Goal: Transaction & Acquisition: Purchase product/service

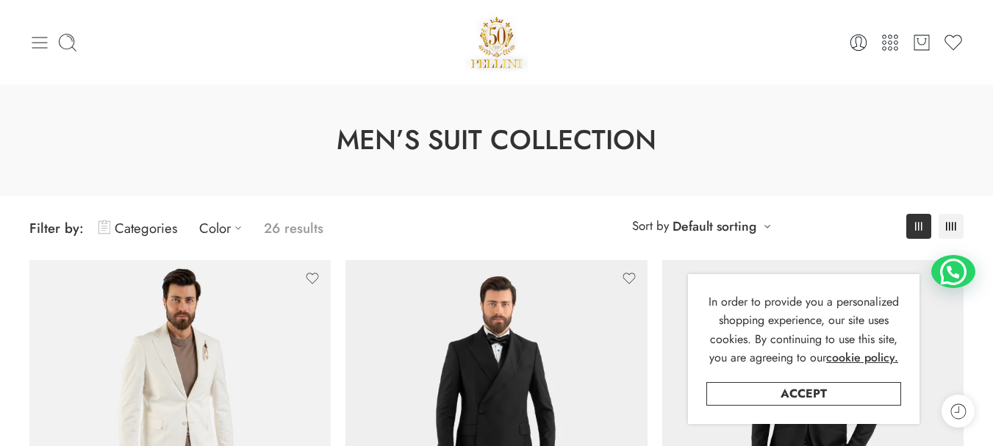
click at [38, 35] on icon at bounding box center [39, 42] width 21 height 21
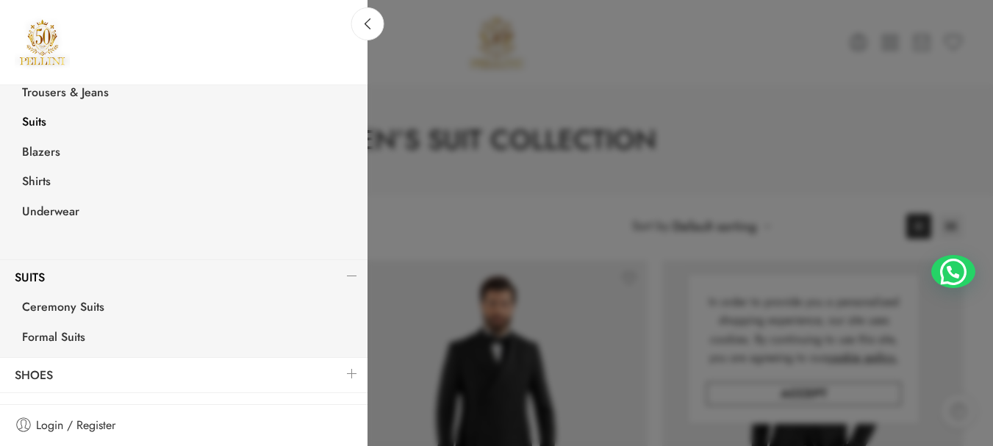
scroll to position [278, 0]
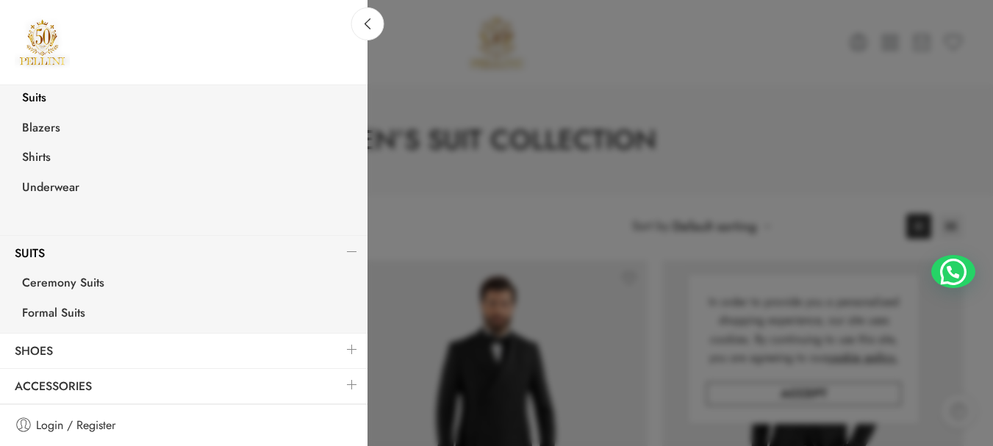
click at [343, 382] on link at bounding box center [352, 385] width 31 height 32
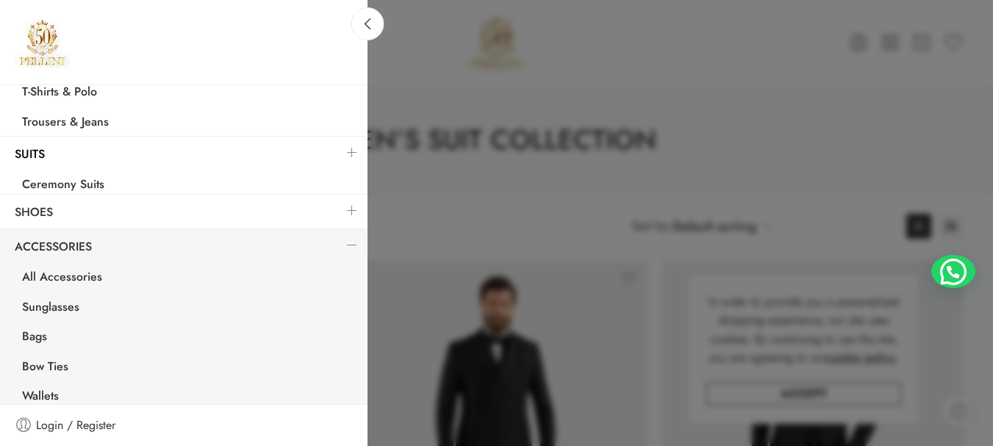
scroll to position [188, 0]
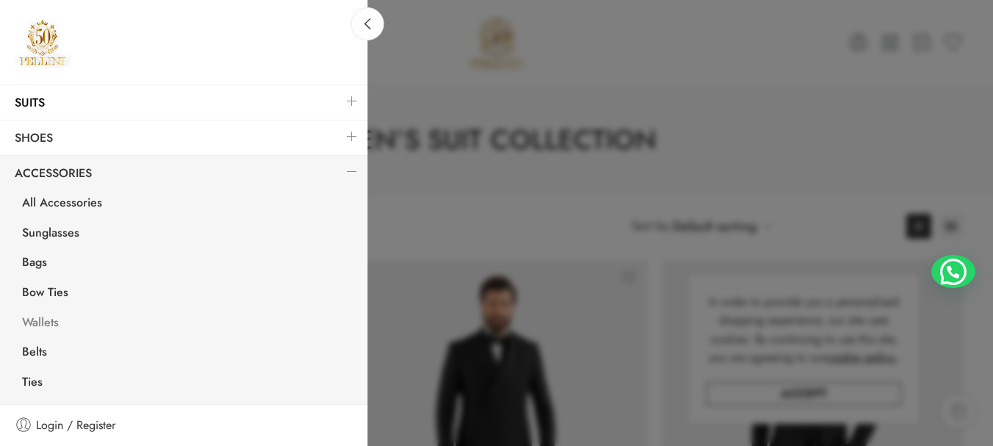
click at [54, 319] on link "Wallets" at bounding box center [187, 324] width 360 height 30
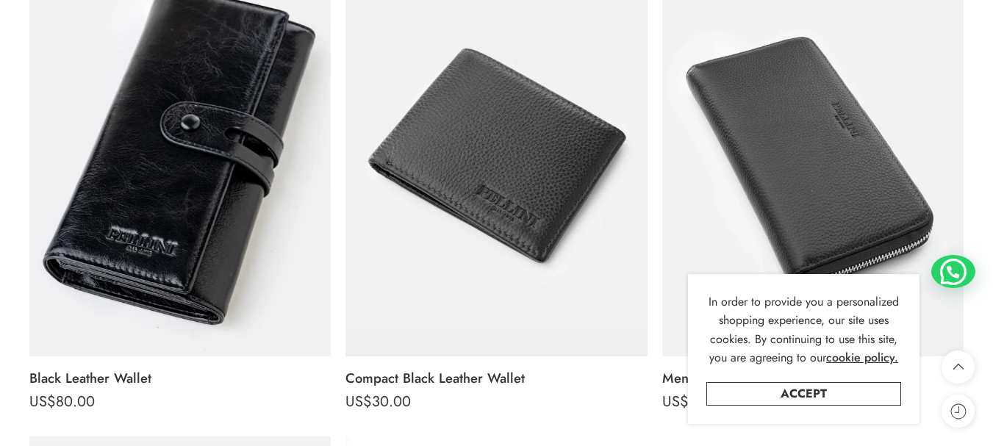
scroll to position [327, 0]
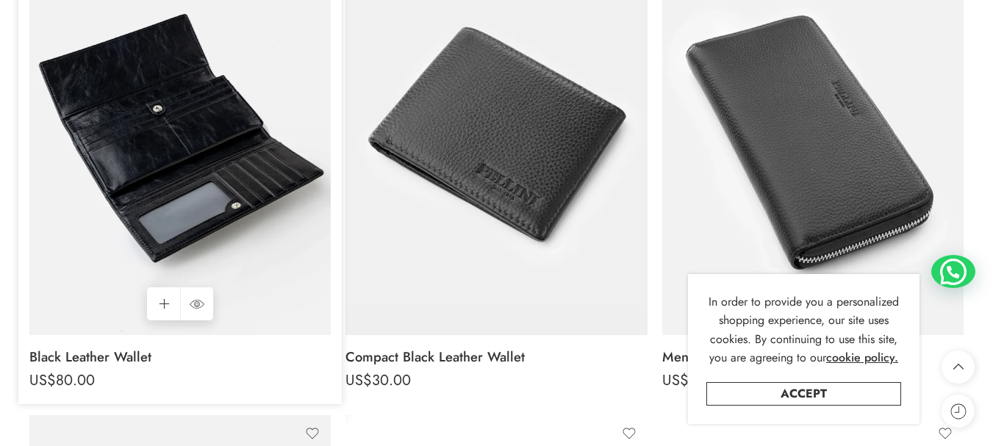
click at [207, 148] on img at bounding box center [179, 134] width 301 height 402
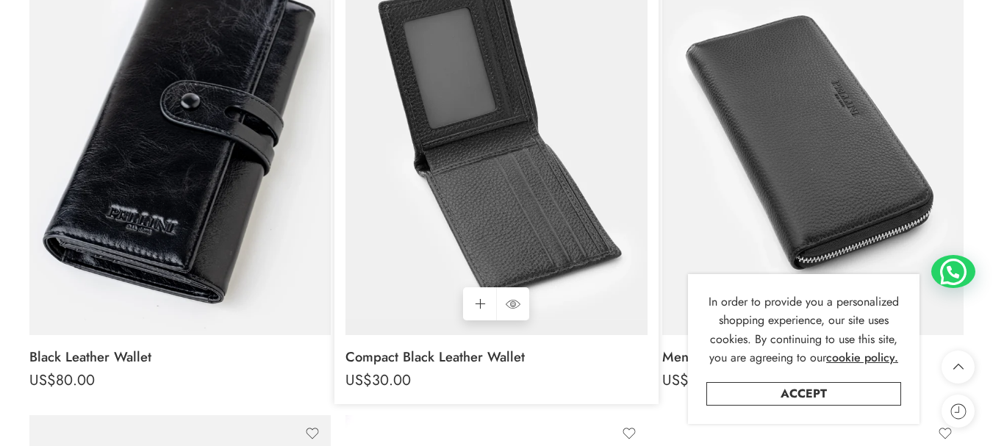
click at [534, 128] on img at bounding box center [495, 134] width 301 height 402
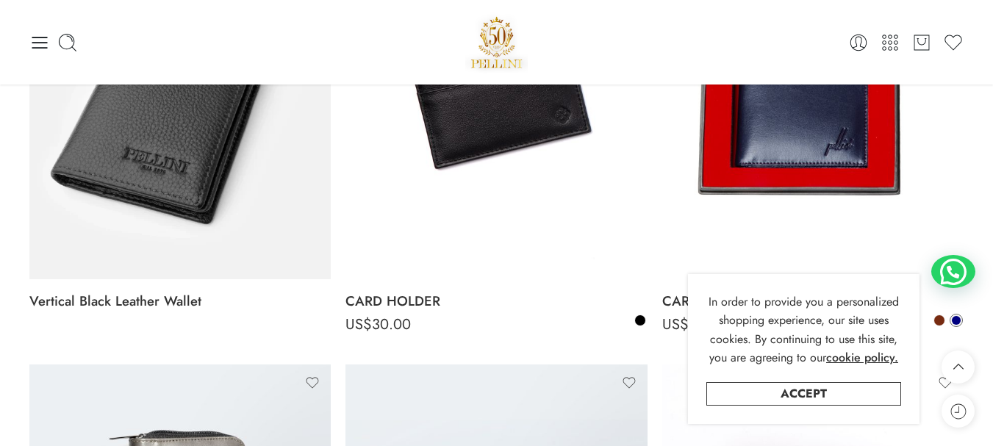
scroll to position [850, 0]
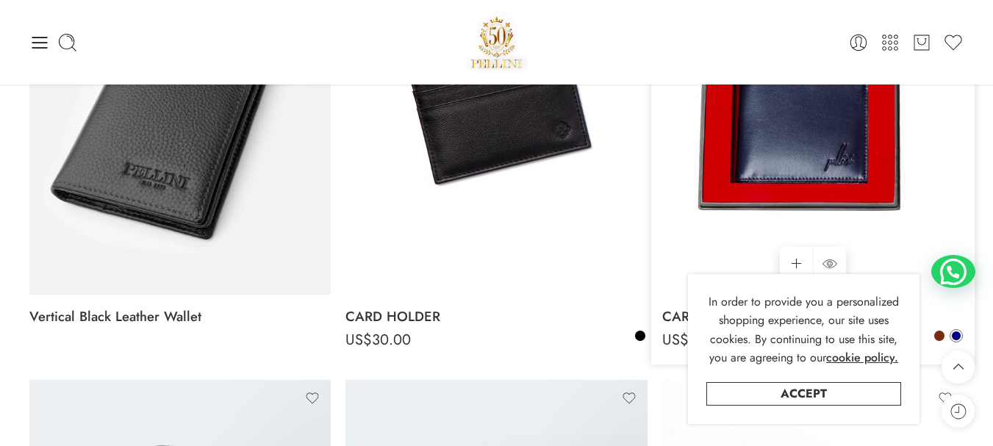
click at [855, 146] on img at bounding box center [812, 94] width 301 height 402
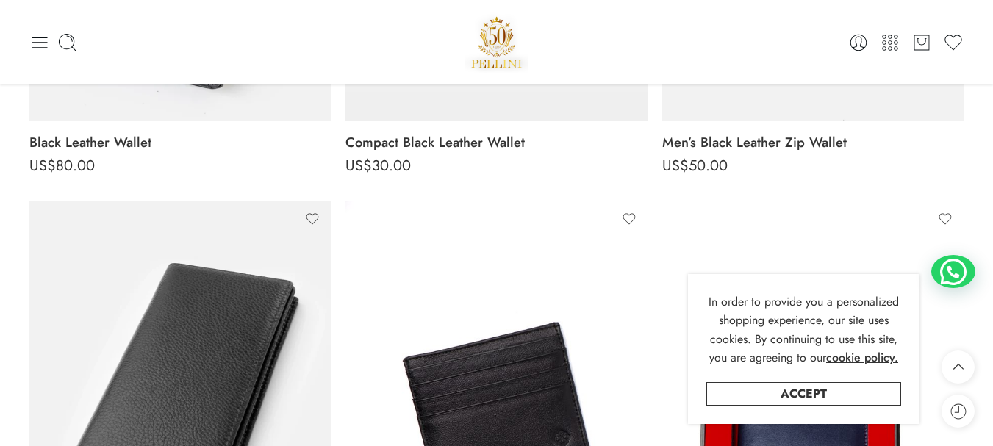
scroll to position [0, 0]
